Goal: Information Seeking & Learning: Learn about a topic

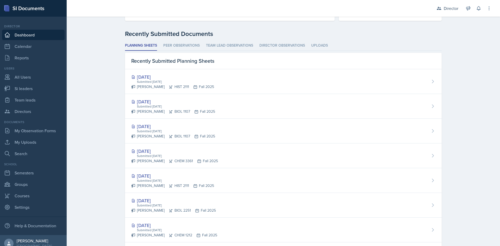
scroll to position [130, 0]
click at [181, 48] on li "Peer Observations" at bounding box center [181, 45] width 36 height 10
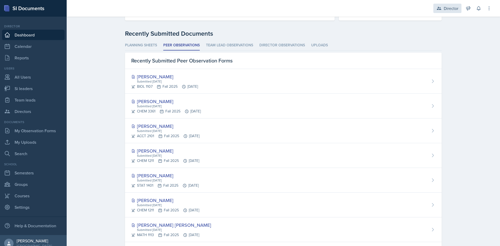
click at [445, 5] on div "Director" at bounding box center [450, 8] width 15 height 6
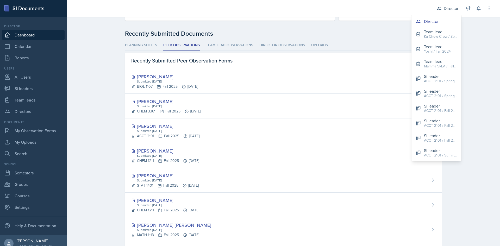
click at [234, 39] on div "Recently Submitted Documents Planning Sheets Peer Observations Team lead Observ…" at bounding box center [283, 172] width 316 height 287
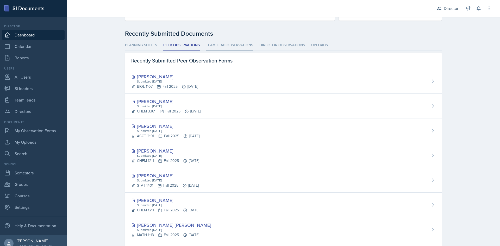
click at [230, 46] on li "Team lead Observations" at bounding box center [229, 45] width 47 height 10
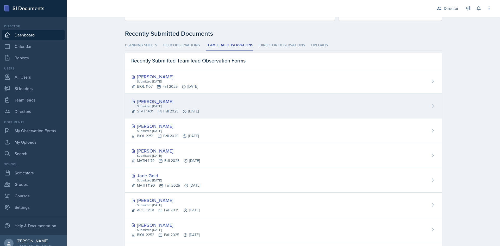
click at [228, 101] on div "[PERSON_NAME] Submitted [DATE] STAT 1401 Fall 2025 [DATE]" at bounding box center [283, 106] width 316 height 25
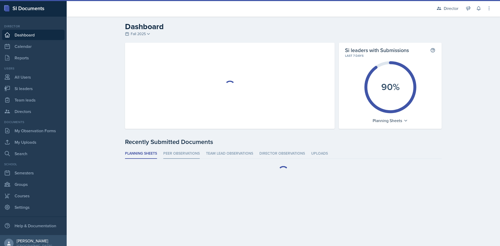
click at [191, 152] on li "Peer Observations" at bounding box center [181, 154] width 36 height 10
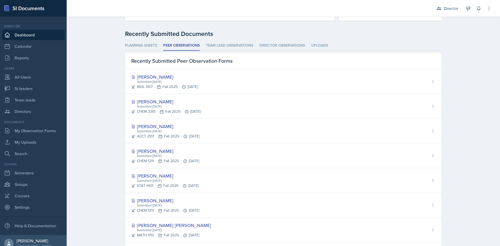
scroll to position [130, 0]
click at [232, 46] on li "Team lead Observations" at bounding box center [229, 45] width 47 height 10
click at [175, 41] on li "Peer Observations" at bounding box center [181, 45] width 36 height 10
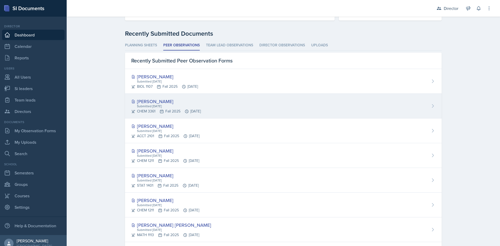
click at [176, 107] on div "Submitted [DATE]" at bounding box center [168, 106] width 64 height 5
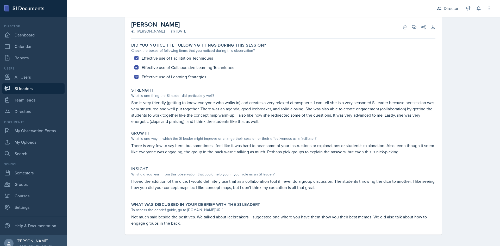
scroll to position [32, 0]
click at [412, 26] on icon at bounding box center [414, 26] width 4 height 4
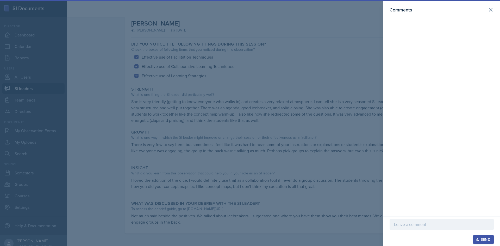
click at [334, 92] on div at bounding box center [250, 123] width 500 height 246
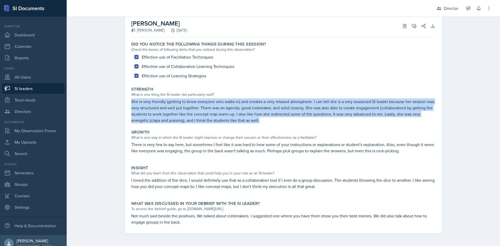
drag, startPoint x: 258, startPoint y: 122, endPoint x: 129, endPoint y: 103, distance: 130.6
click at [129, 103] on div "Strength What is one thing the SI leader did particularly well? She is very fri…" at bounding box center [283, 105] width 308 height 41
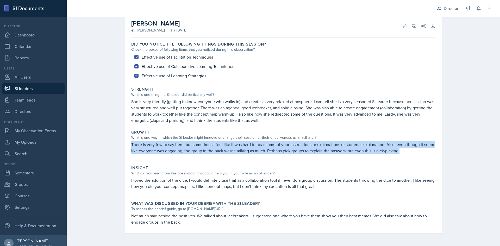
drag, startPoint x: 128, startPoint y: 142, endPoint x: 437, endPoint y: 153, distance: 309.4
click at [437, 153] on div "[PERSON_NAME] [PERSON_NAME] [DATE] Delete View Comments Comments Send Share Dow…" at bounding box center [283, 124] width 316 height 219
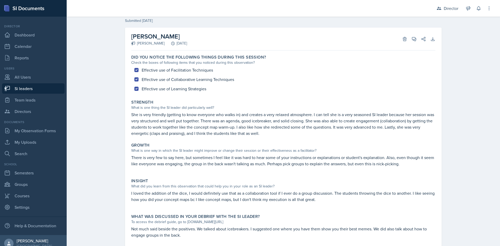
scroll to position [0, 0]
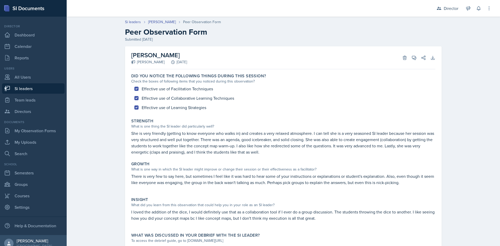
click at [52, 85] on link "Si leaders" at bounding box center [33, 88] width 62 height 10
select select "2bed604d-1099-4043-b1bc-2365e8740244"
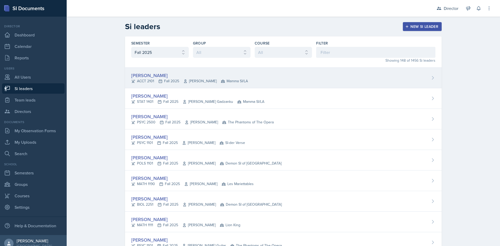
click at [165, 82] on div "ACCT 2101 Fall 2025 [PERSON_NAME] Mamma SI/LA" at bounding box center [189, 80] width 117 height 5
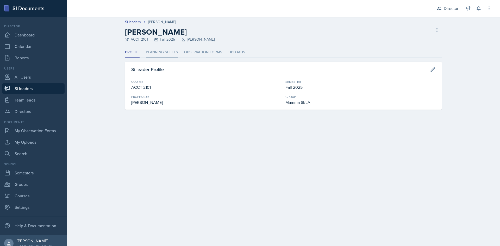
click at [161, 52] on li "Planning Sheets" at bounding box center [162, 52] width 32 height 10
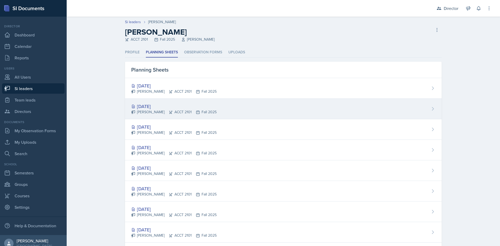
click at [231, 108] on div "[DATE] [PERSON_NAME] ACCT 2101 Fall 2025" at bounding box center [283, 109] width 316 height 21
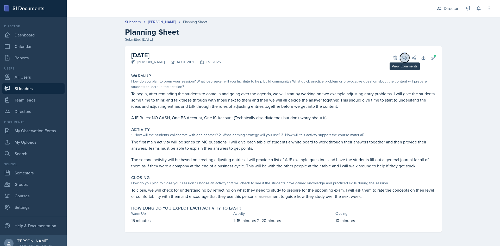
click at [404, 59] on icon at bounding box center [404, 57] width 5 height 5
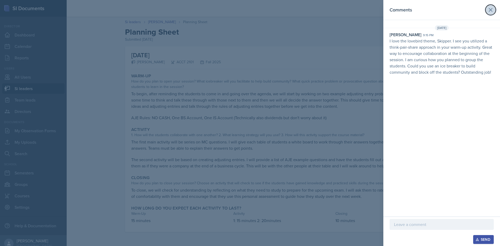
click at [489, 9] on icon at bounding box center [490, 10] width 6 height 6
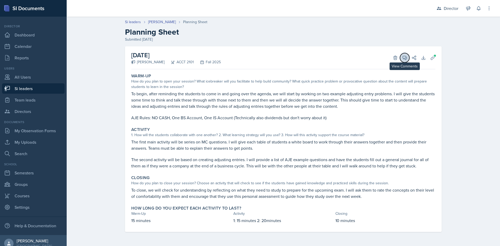
click at [406, 56] on span at bounding box center [406, 56] width 3 height 3
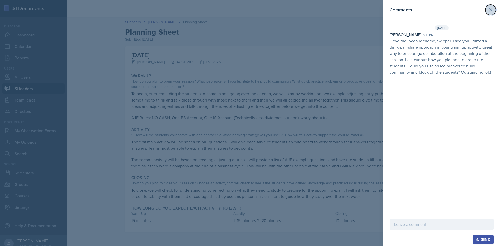
click at [491, 10] on icon at bounding box center [490, 10] width 6 height 6
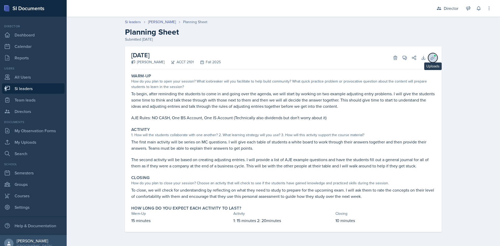
click at [434, 60] on icon at bounding box center [432, 57] width 5 height 5
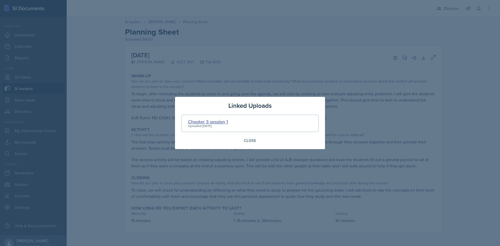
click at [216, 120] on div "Chapter 3 session 1" at bounding box center [208, 121] width 40 height 7
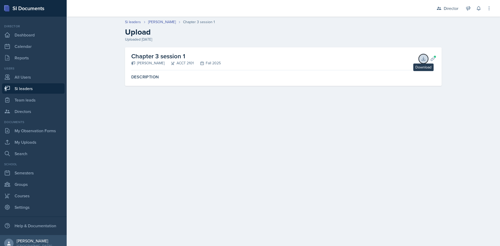
click at [425, 59] on icon at bounding box center [423, 58] width 5 height 5
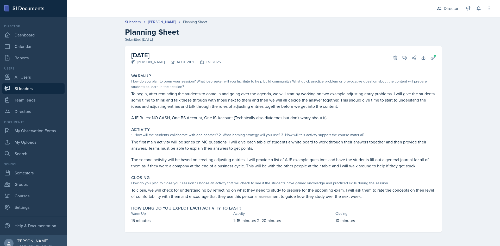
click at [192, 118] on p "AJE Rules: NO CASH, One BS Account, One IS Account (Technically also dividends …" at bounding box center [283, 118] width 304 height 6
click at [199, 143] on p "The first main activity will be series on MC questions. I will give each table …" at bounding box center [283, 145] width 304 height 12
click at [207, 161] on p "The second activity will be based on creating adjusting entries. I will provide…" at bounding box center [283, 162] width 304 height 12
click at [233, 195] on p "To close, we will check for understanding by reflecting on what they need to st…" at bounding box center [283, 193] width 304 height 12
drag, startPoint x: 130, startPoint y: 221, endPoint x: 372, endPoint y: 225, distance: 242.3
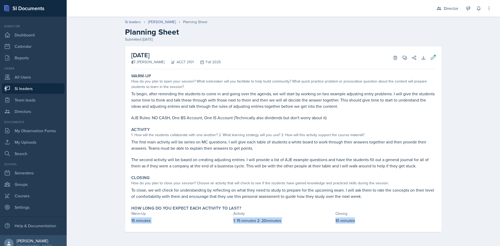
click at [372, 225] on div "How long do you expect each activity to last? Warm-Up Activity Closing 15 minut…" at bounding box center [283, 215] width 308 height 22
click at [20, 88] on link "Si leaders" at bounding box center [33, 88] width 62 height 10
select select "2bed604d-1099-4043-b1bc-2365e8740244"
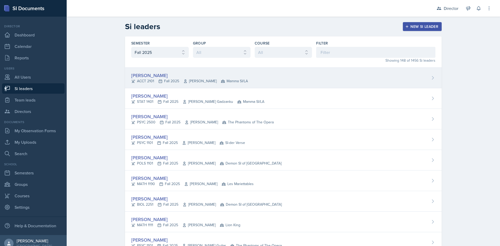
click at [209, 77] on div "[PERSON_NAME]" at bounding box center [189, 75] width 117 height 7
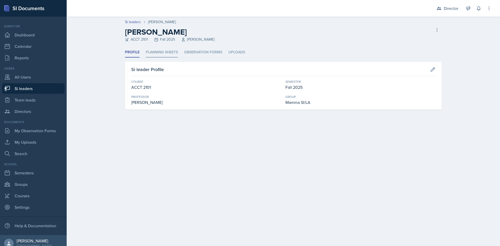
click at [157, 49] on li "Planning Sheets" at bounding box center [162, 52] width 32 height 10
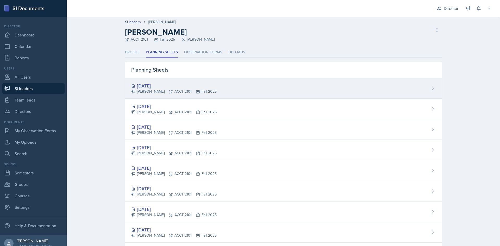
click at [241, 89] on div "Sep 19th, 2025 Becca Adams ACCT 2101 Fall 2025" at bounding box center [283, 88] width 316 height 21
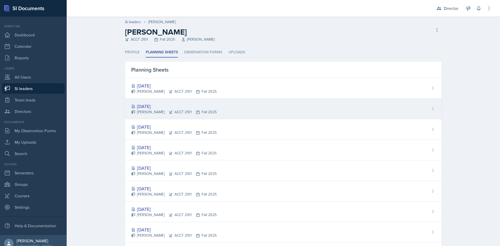
click at [211, 101] on div "[DATE] [PERSON_NAME] ACCT 2101 Fall 2025" at bounding box center [283, 109] width 316 height 21
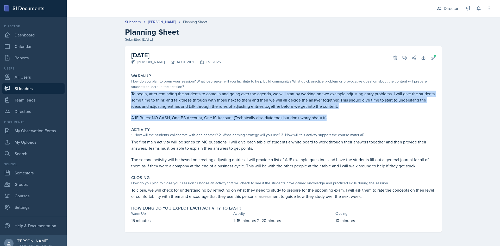
drag, startPoint x: 335, startPoint y: 117, endPoint x: 129, endPoint y: 92, distance: 207.1
click at [129, 92] on div "Warm-Up How do you plan to open your session? What icebreaker will you facilita…" at bounding box center [283, 97] width 308 height 52
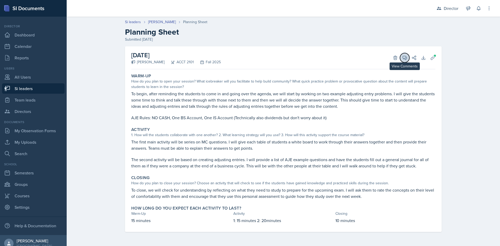
click at [406, 56] on span at bounding box center [406, 56] width 3 height 3
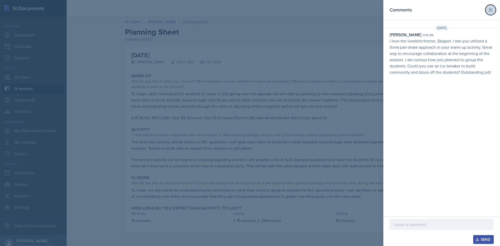
click at [491, 9] on icon at bounding box center [490, 10] width 6 height 6
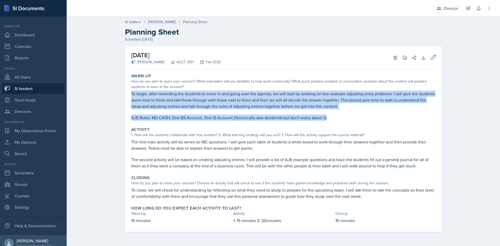
drag, startPoint x: 332, startPoint y: 116, endPoint x: 122, endPoint y: 91, distance: 210.7
click at [122, 91] on div "September 17th, 2025 Becca Adams ACCT 2101 Fall 2025 Delete View Comments Comme…" at bounding box center [283, 145] width 333 height 198
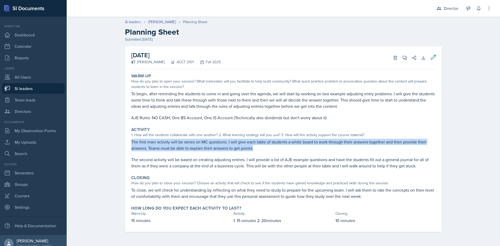
drag, startPoint x: 259, startPoint y: 149, endPoint x: 113, endPoint y: 139, distance: 146.3
click at [113, 139] on div "Si leaders [PERSON_NAME] Planning Sheet Planning Sheet Submitted [DATE] [DATE] …" at bounding box center [283, 129] width 433 height 230
click at [113, 138] on div "Si leaders [PERSON_NAME] Planning Sheet Planning Sheet Submitted [DATE] [DATE] …" at bounding box center [283, 129] width 433 height 230
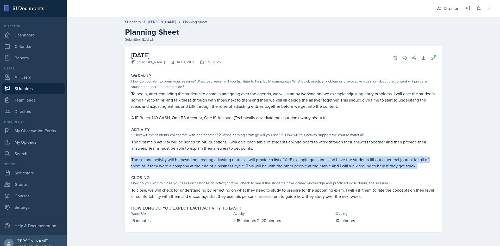
drag, startPoint x: 130, startPoint y: 160, endPoint x: 131, endPoint y: 179, distance: 18.8
click at [131, 179] on div "Warm-Up How do you plan to open your session? What icebreaker will you facilita…" at bounding box center [283, 151] width 304 height 161
click at [131, 179] on div "Closing How do you plan to close your session? Choose an activity that will che…" at bounding box center [283, 187] width 308 height 28
drag, startPoint x: 131, startPoint y: 179, endPoint x: 130, endPoint y: 161, distance: 17.7
click at [131, 161] on div "Warm-Up How do you plan to open your session? What icebreaker will you facilita…" at bounding box center [283, 151] width 304 height 161
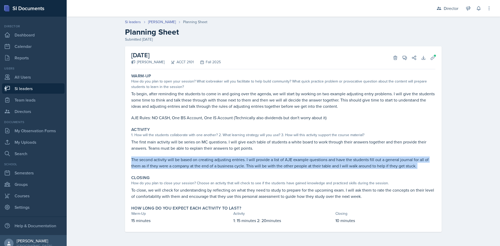
click at [130, 161] on div "Activity 1. How will the students collaborate with one another? 2. What learnin…" at bounding box center [283, 148] width 308 height 46
